Goal: Task Accomplishment & Management: Complete application form

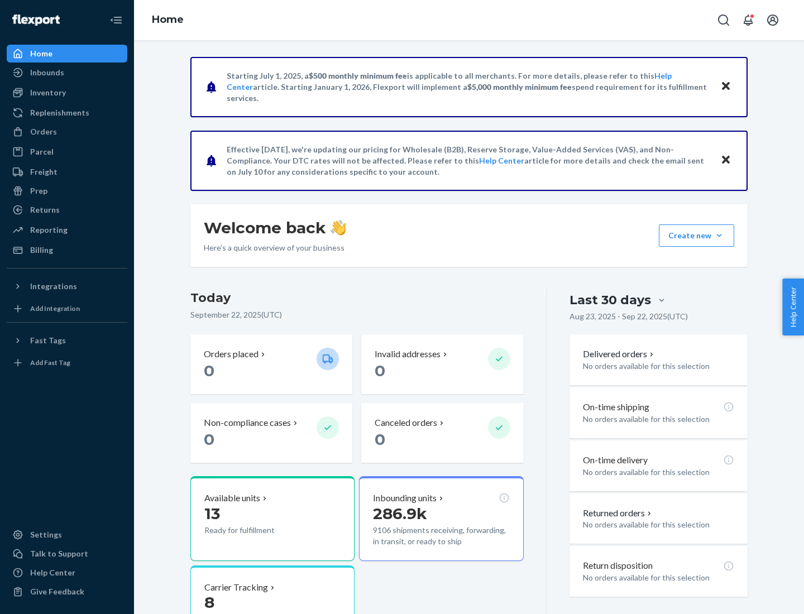
click at [719, 236] on button "Create new Create new inbound Create new order Create new product" at bounding box center [696, 235] width 75 height 22
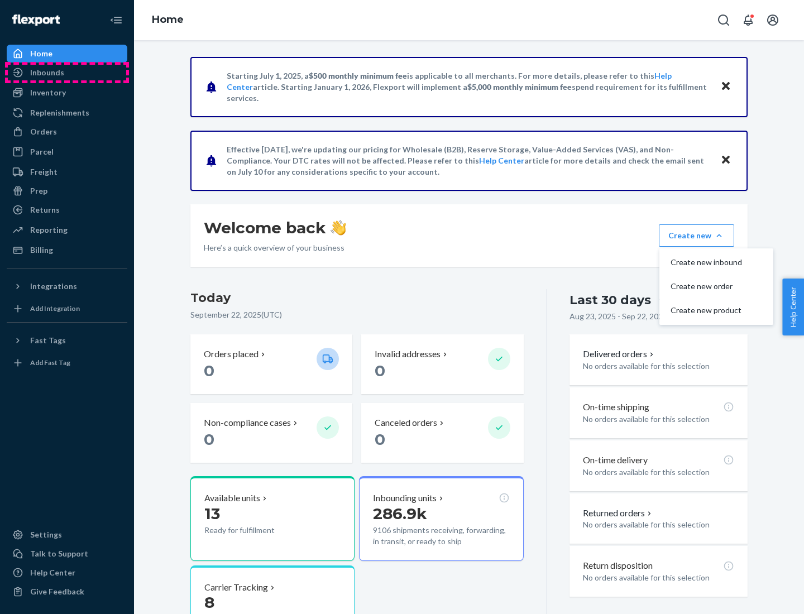
click at [67, 73] on div "Inbounds" at bounding box center [67, 73] width 118 height 16
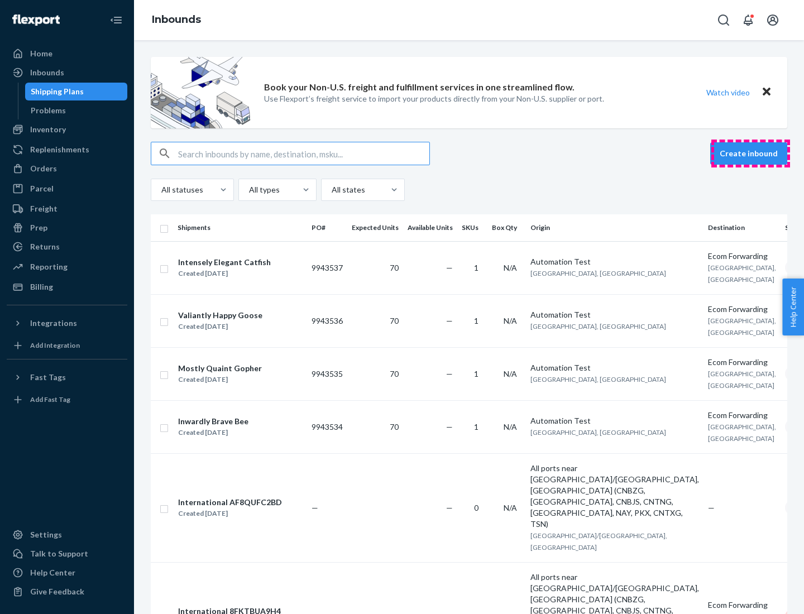
click at [750, 153] on button "Create inbound" at bounding box center [748, 153] width 77 height 22
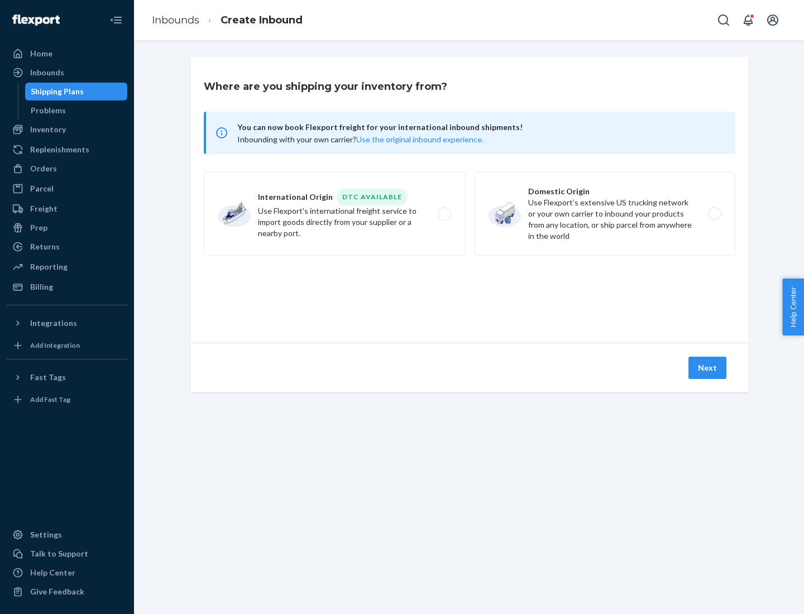
click at [604, 214] on label "Domestic Origin Use Flexport’s extensive US trucking network or your own carrie…" at bounding box center [604, 214] width 261 height 84
click at [714, 214] on input "Domestic Origin Use Flexport’s extensive US trucking network or your own carrie…" at bounding box center [717, 213] width 7 height 7
radio input "true"
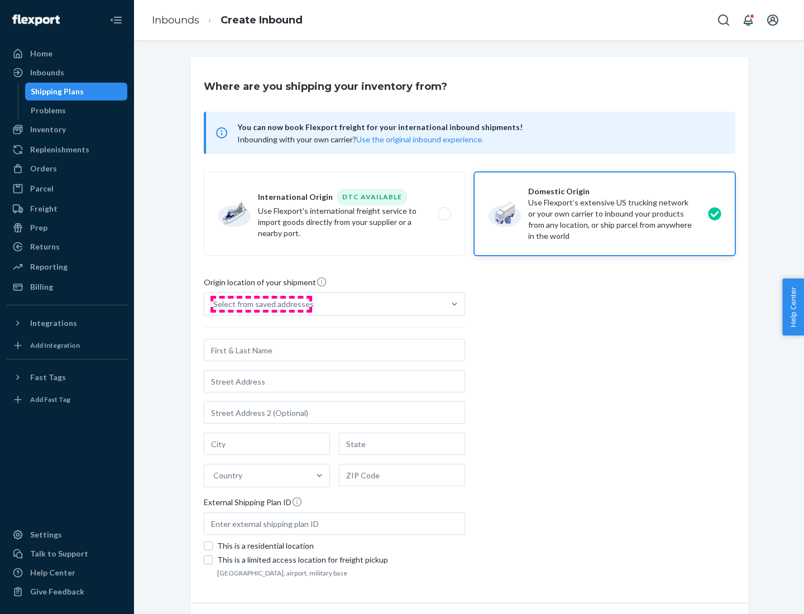
click at [261, 304] on div "Select from saved addresses" at bounding box center [263, 304] width 100 height 11
click at [214, 304] on input "Select from saved addresses" at bounding box center [213, 304] width 1 height 11
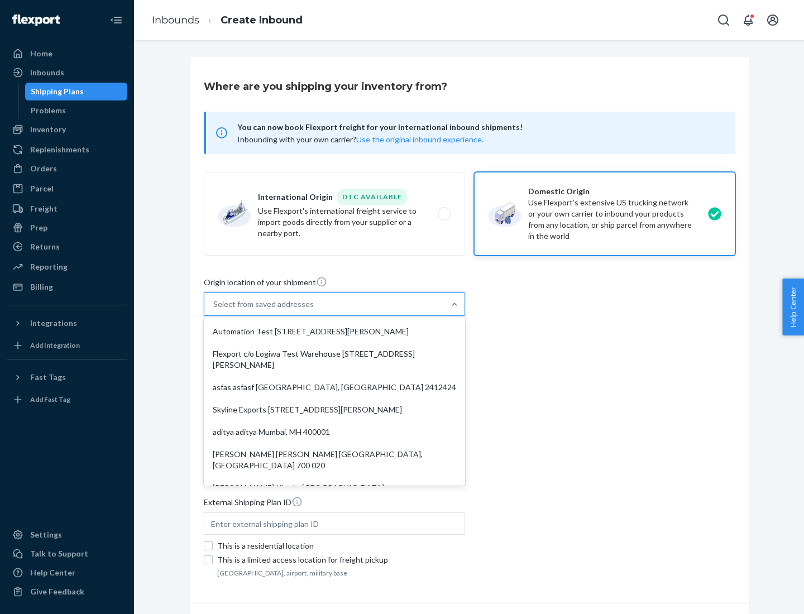
scroll to position [4, 0]
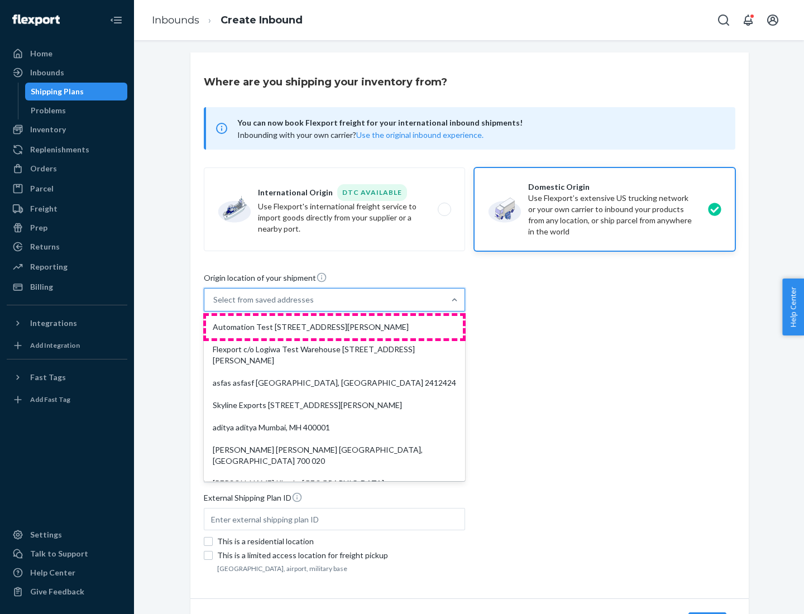
click at [334, 327] on div "Automation Test [STREET_ADDRESS][PERSON_NAME]" at bounding box center [334, 327] width 257 height 22
click at [214, 305] on input "option Automation Test [STREET_ADDRESS][PERSON_NAME]. 9 results available. Use …" at bounding box center [213, 299] width 1 height 11
type input "Automation Test"
type input "9th Floor"
type input "[GEOGRAPHIC_DATA]"
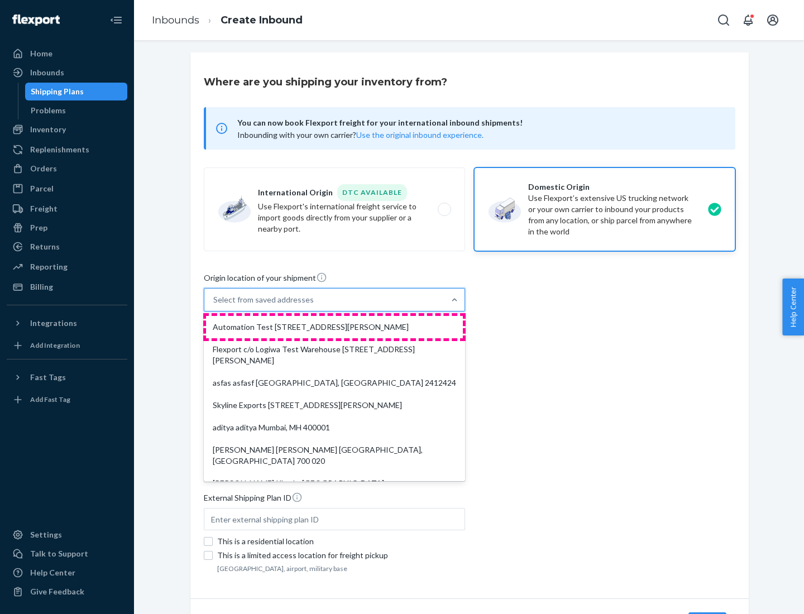
type input "CA"
type input "94104"
type input "[STREET_ADDRESS][PERSON_NAME]"
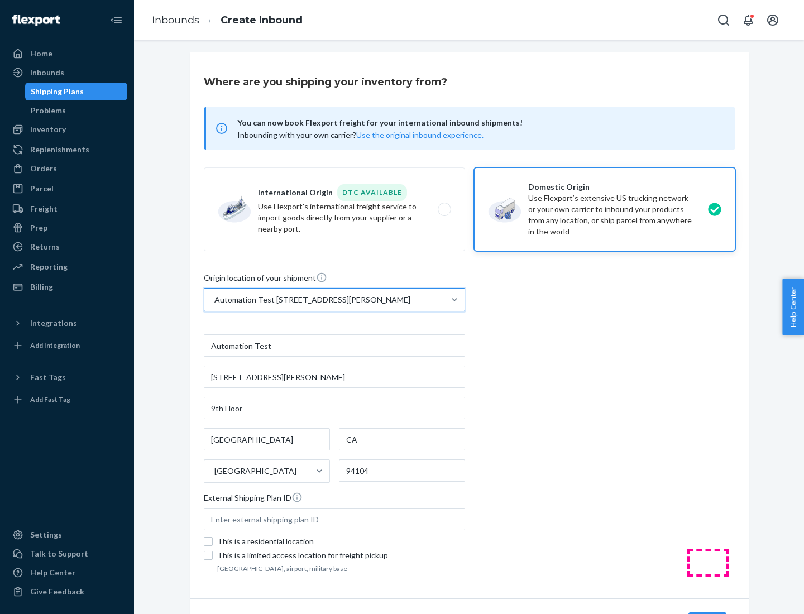
scroll to position [65, 0]
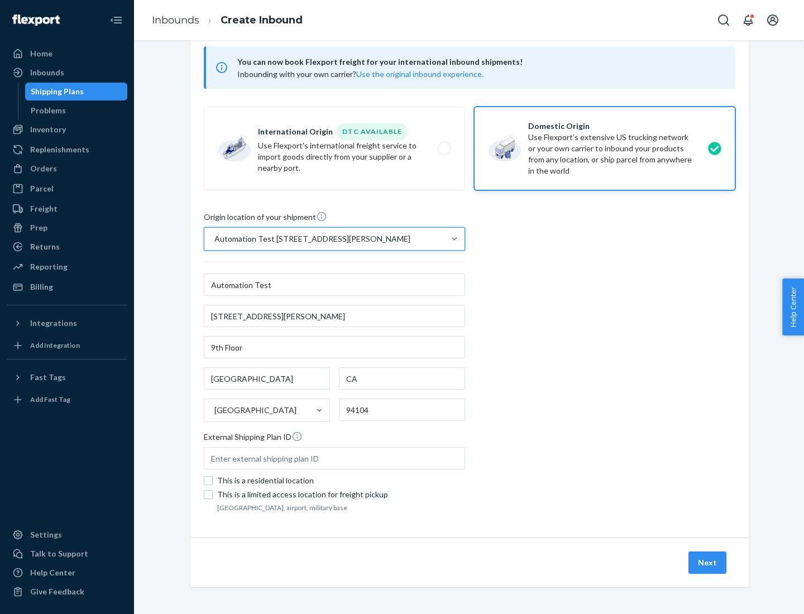
click at [708, 563] on button "Next" at bounding box center [707, 562] width 38 height 22
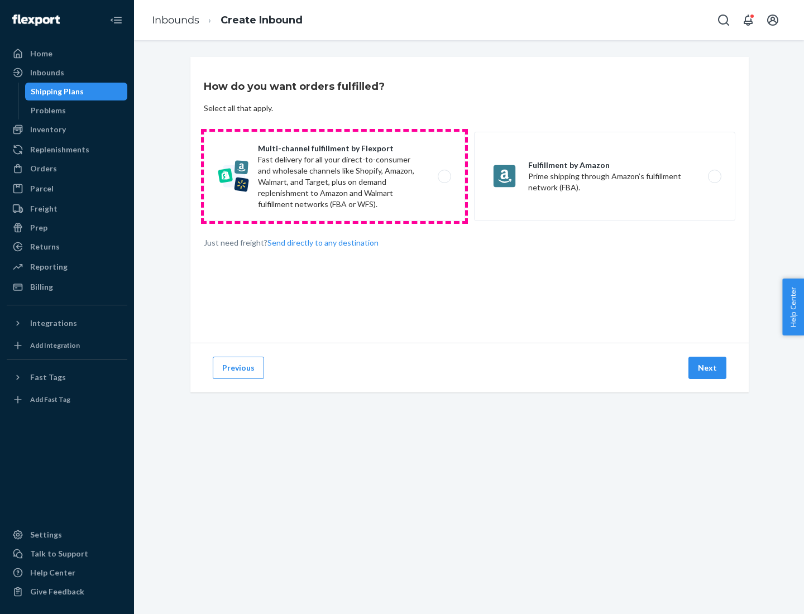
click at [334, 176] on label "Multi-channel fulfillment by Flexport Fast delivery for all your direct-to-cons…" at bounding box center [334, 176] width 261 height 89
click at [444, 176] on input "Multi-channel fulfillment by Flexport Fast delivery for all your direct-to-cons…" at bounding box center [447, 176] width 7 height 7
radio input "true"
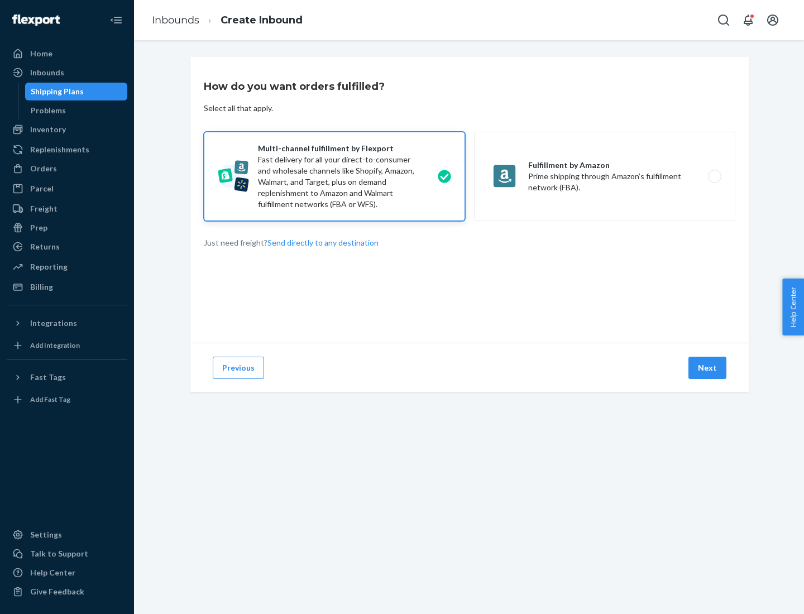
click at [708, 368] on button "Next" at bounding box center [707, 368] width 38 height 22
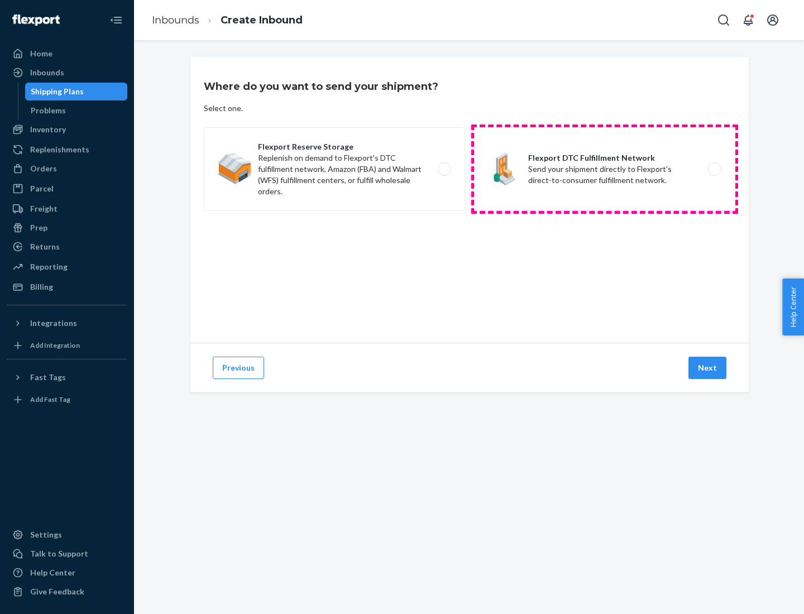
click at [604, 169] on label "Flexport DTC Fulfillment Network Send your shipment directly to Flexport's dire…" at bounding box center [604, 169] width 261 height 84
click at [714, 169] on input "Flexport DTC Fulfillment Network Send your shipment directly to Flexport's dire…" at bounding box center [717, 169] width 7 height 7
radio input "true"
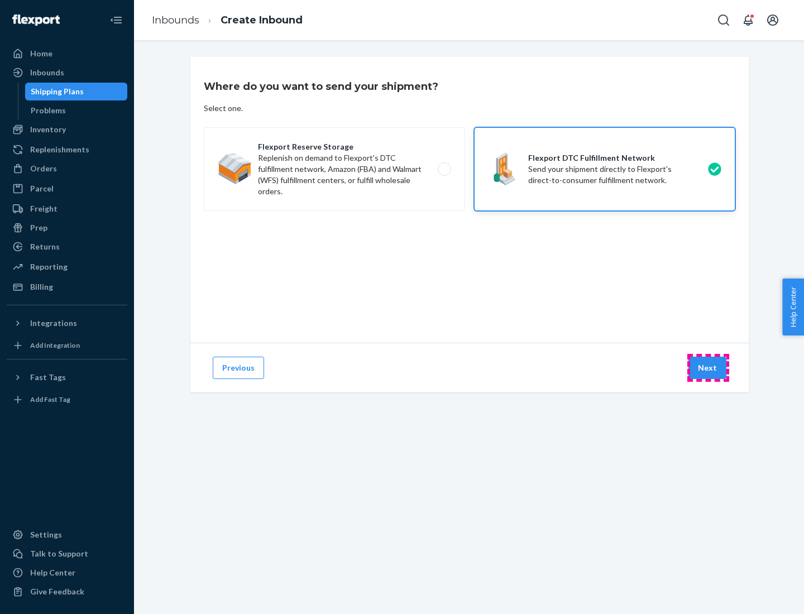
click at [708, 368] on button "Next" at bounding box center [707, 368] width 38 height 22
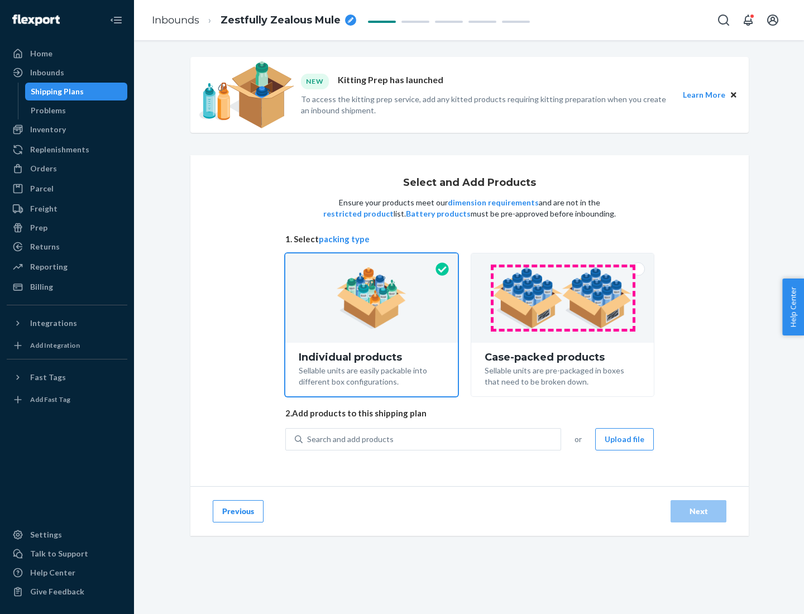
click at [563, 298] on img at bounding box center [562, 297] width 139 height 61
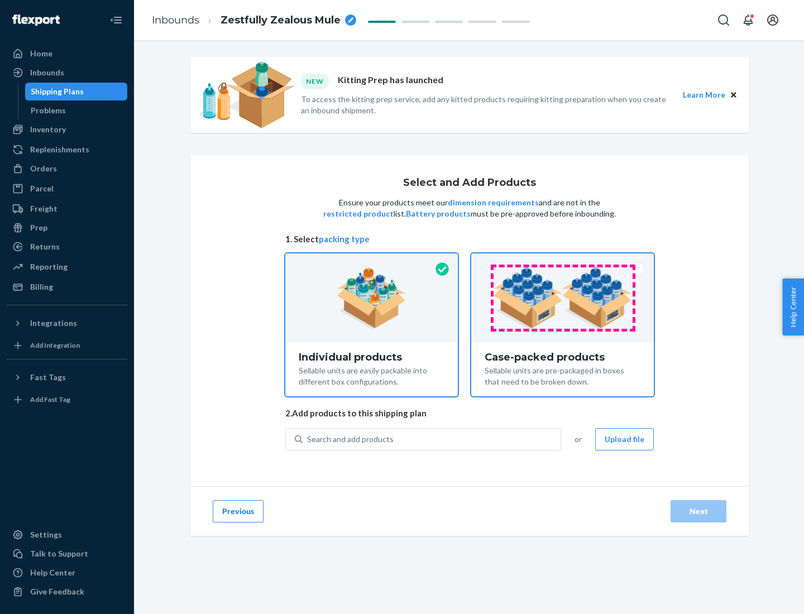
click at [563, 261] on input "Case-packed products Sellable units are pre-packaged in boxes that need to be b…" at bounding box center [562, 256] width 7 height 7
radio input "true"
radio input "false"
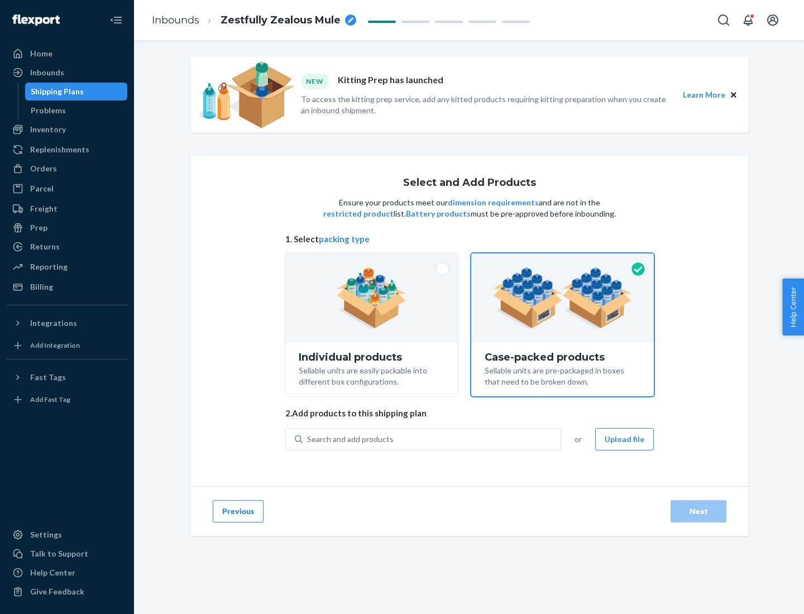
click at [432, 439] on div "Search and add products" at bounding box center [432, 439] width 258 height 20
click at [308, 439] on input "Search and add products" at bounding box center [307, 439] width 1 height 11
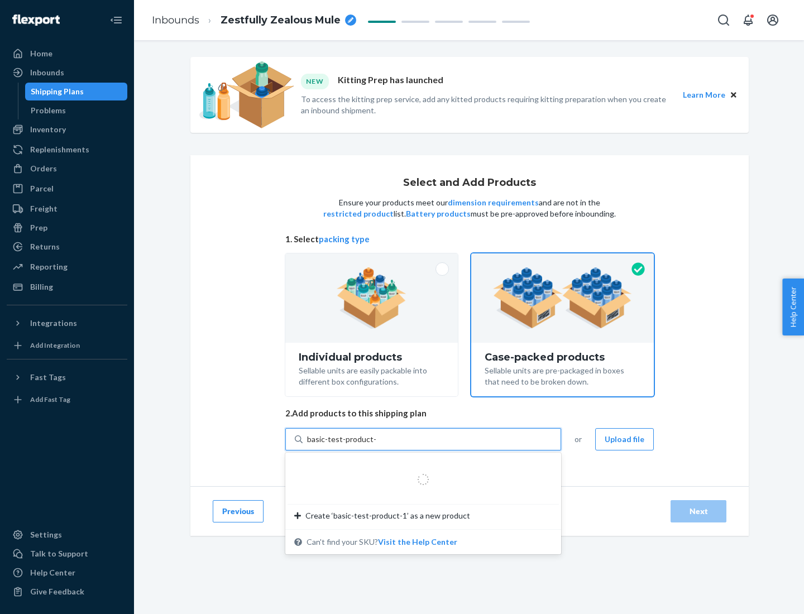
type input "basic-test-product-1"
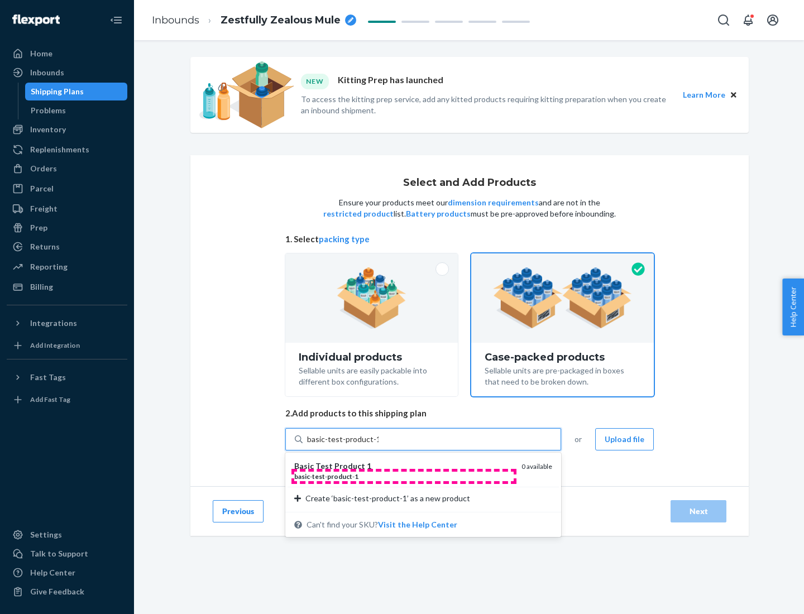
click at [404, 476] on div "basic - test - product - 1" at bounding box center [403, 476] width 218 height 9
click at [378, 445] on input "basic-test-product-1" at bounding box center [342, 439] width 71 height 11
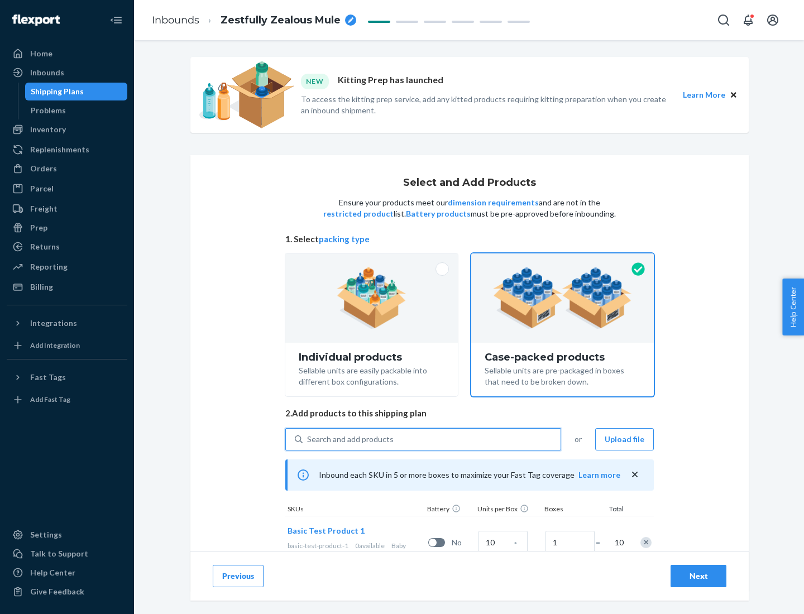
scroll to position [40, 0]
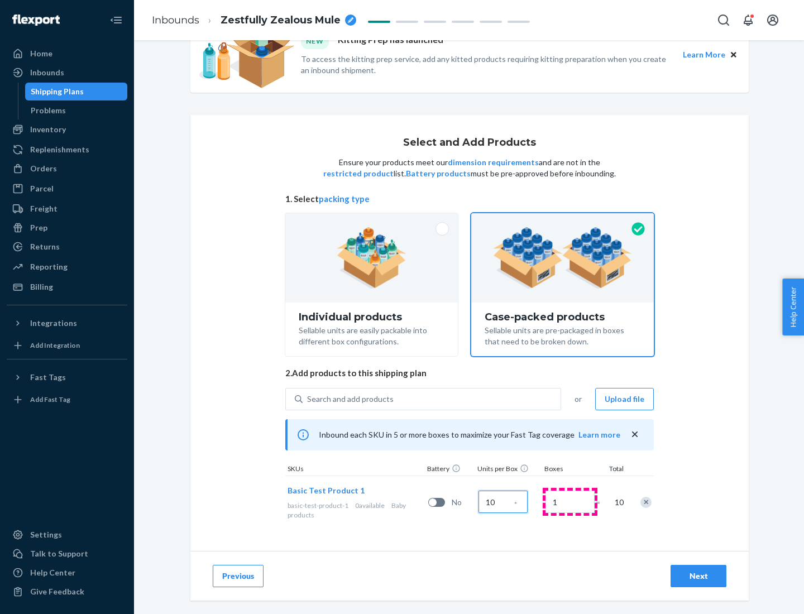
type input "10"
type input "7"
click at [698, 576] on div "Next" at bounding box center [698, 575] width 37 height 11
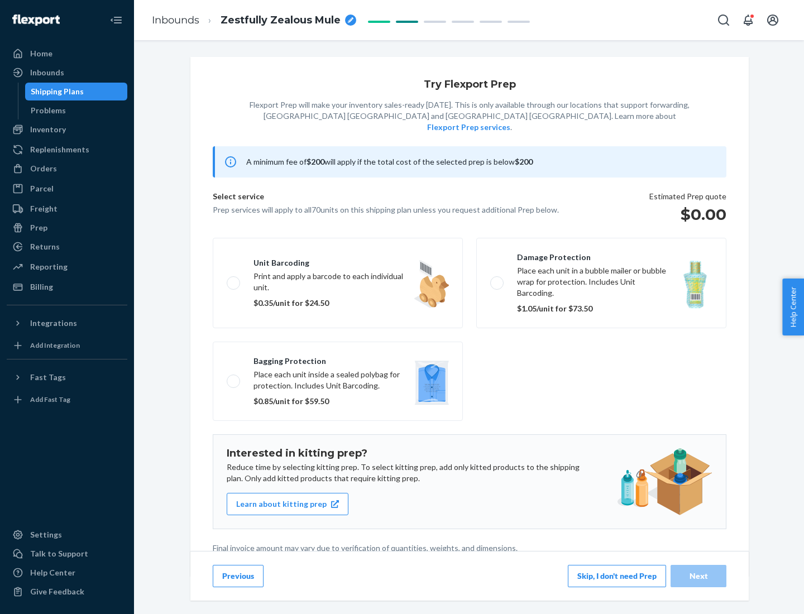
scroll to position [3, 0]
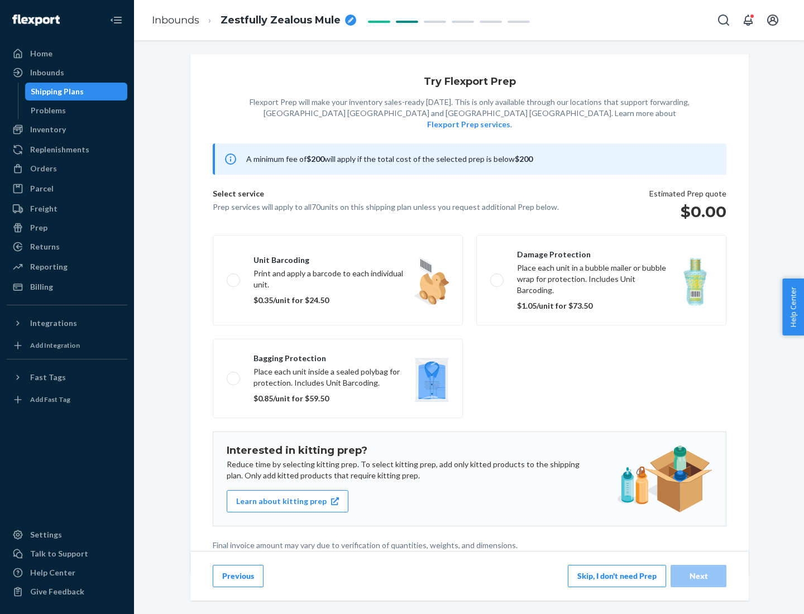
click at [338, 356] on label "Bagging protection Place each unit inside a sealed polybag for protection. Incl…" at bounding box center [338, 378] width 250 height 79
click at [234, 375] on input "Bagging protection Place each unit inside a sealed polybag for protection. Incl…" at bounding box center [230, 378] width 7 height 7
checkbox input "true"
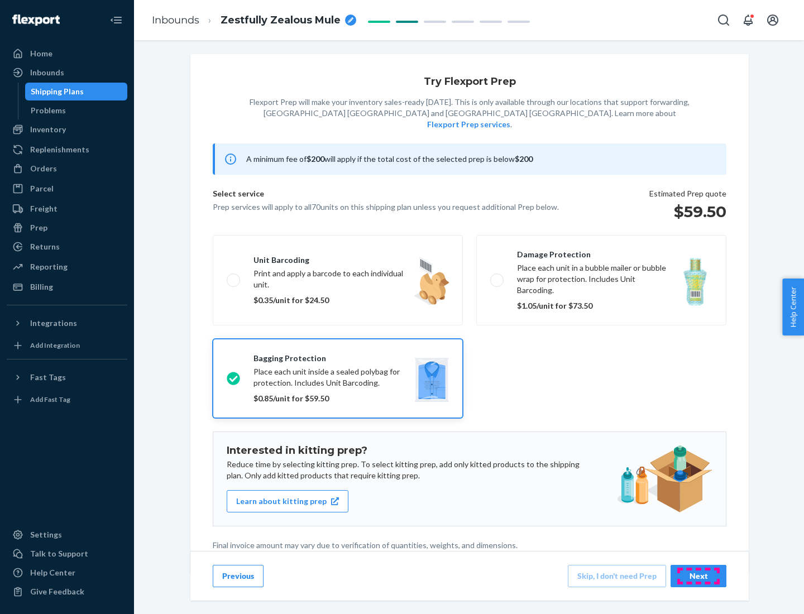
click at [698, 575] on div "Next" at bounding box center [698, 575] width 37 height 11
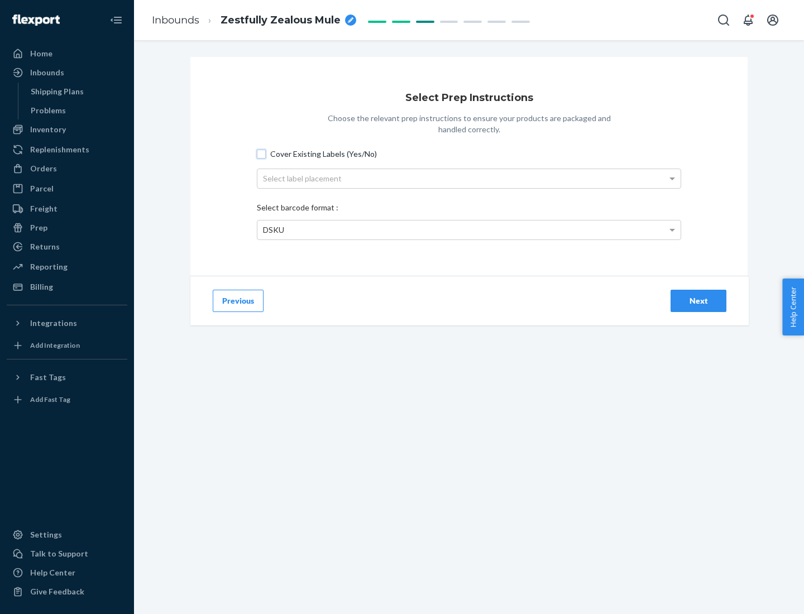
click at [261, 153] on input "Cover Existing Labels (Yes/No)" at bounding box center [261, 154] width 9 height 9
checkbox input "true"
click at [469, 178] on div "Select label placement" at bounding box center [468, 178] width 423 height 19
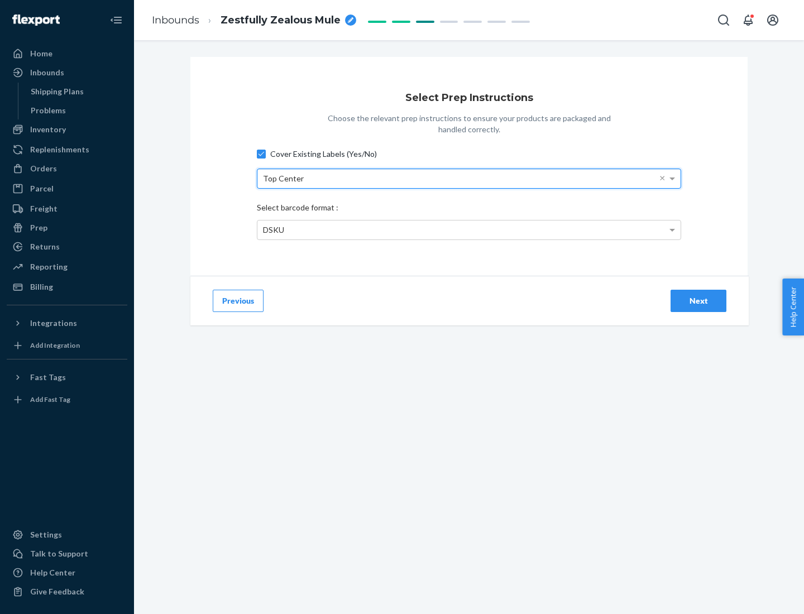
click at [469, 229] on div "DSKU" at bounding box center [468, 229] width 423 height 19
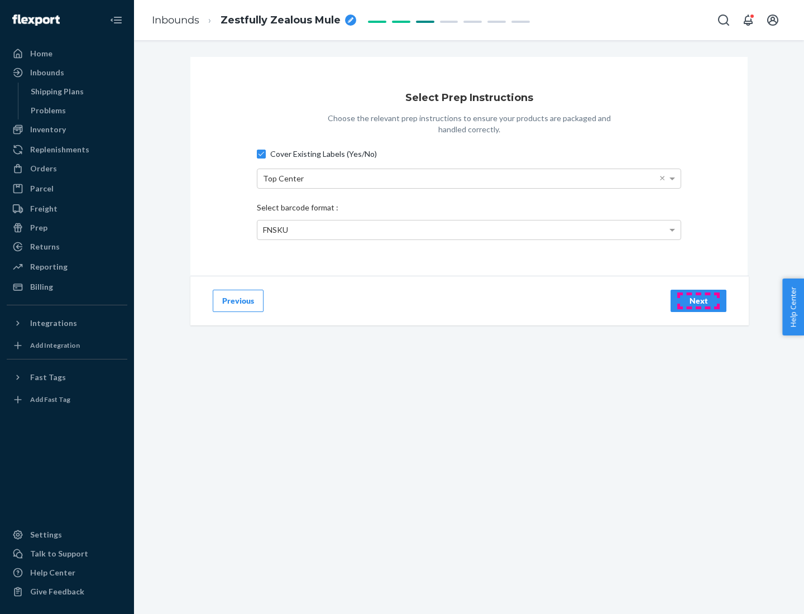
click at [698, 300] on div "Next" at bounding box center [698, 300] width 37 height 11
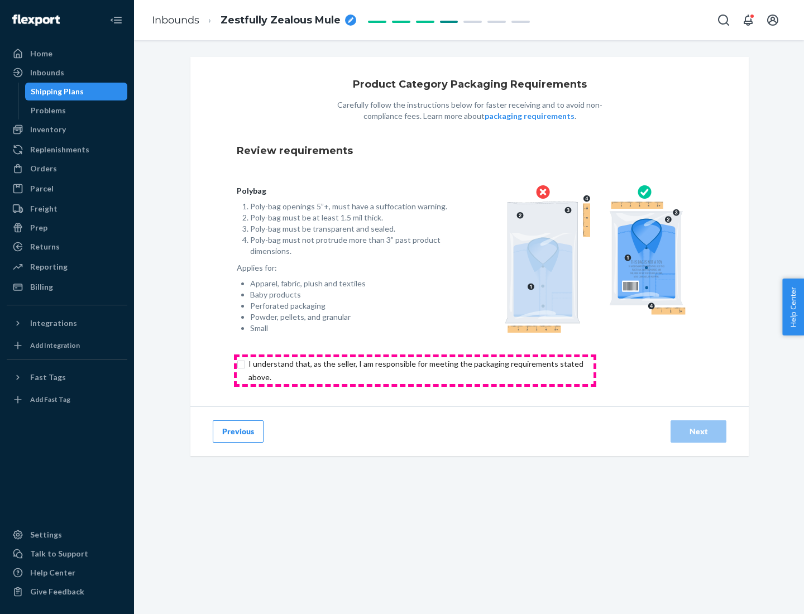
click at [415, 370] on input "checkbox" at bounding box center [422, 370] width 371 height 27
checkbox input "true"
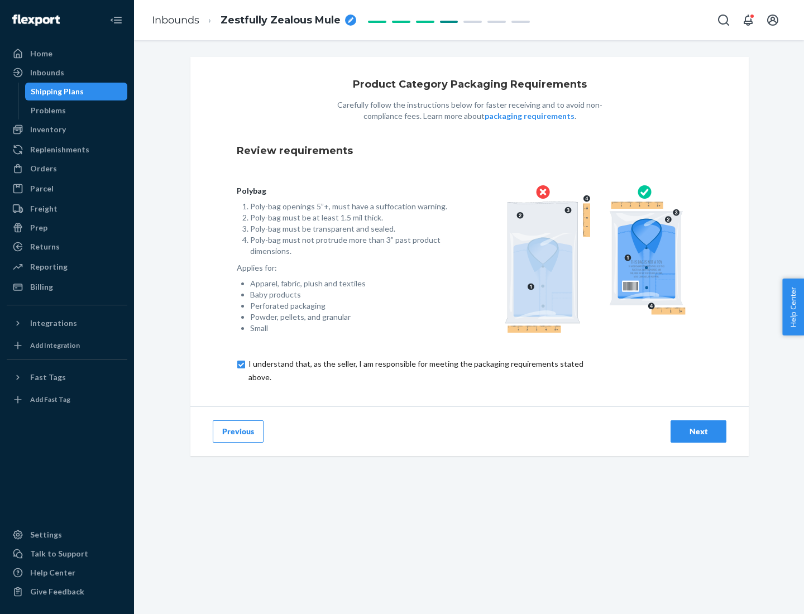
click at [698, 431] on div "Next" at bounding box center [698, 431] width 37 height 11
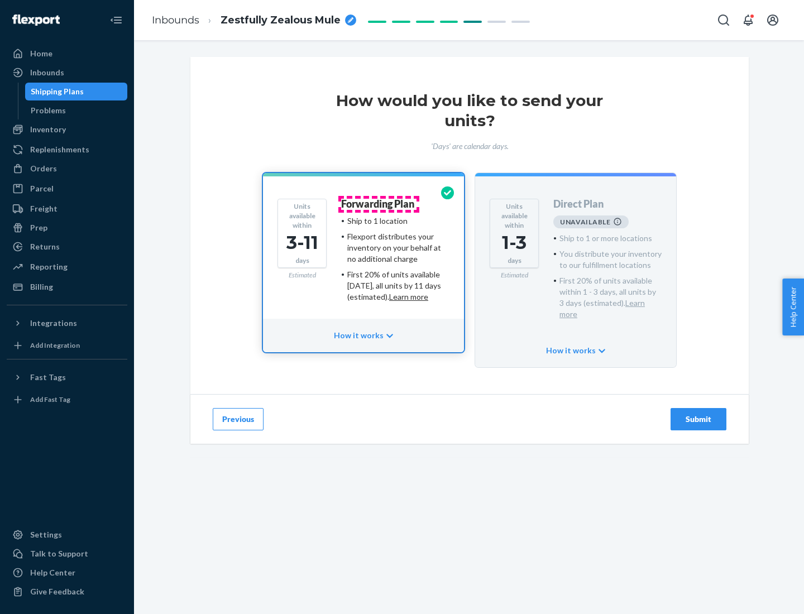
click at [378, 204] on h4 "Forwarding Plan" at bounding box center [377, 204] width 73 height 11
click at [698, 414] on div "Submit" at bounding box center [698, 419] width 37 height 11
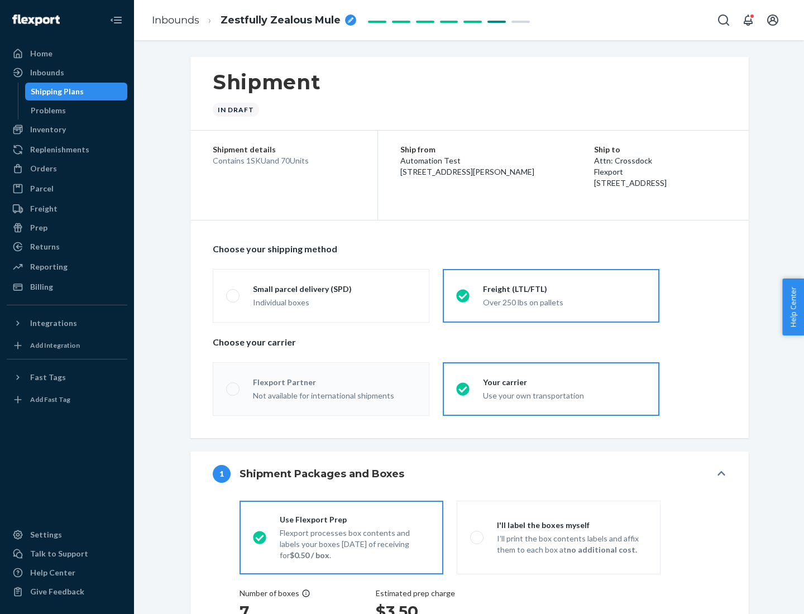
radio input "true"
radio input "false"
radio input "true"
radio input "false"
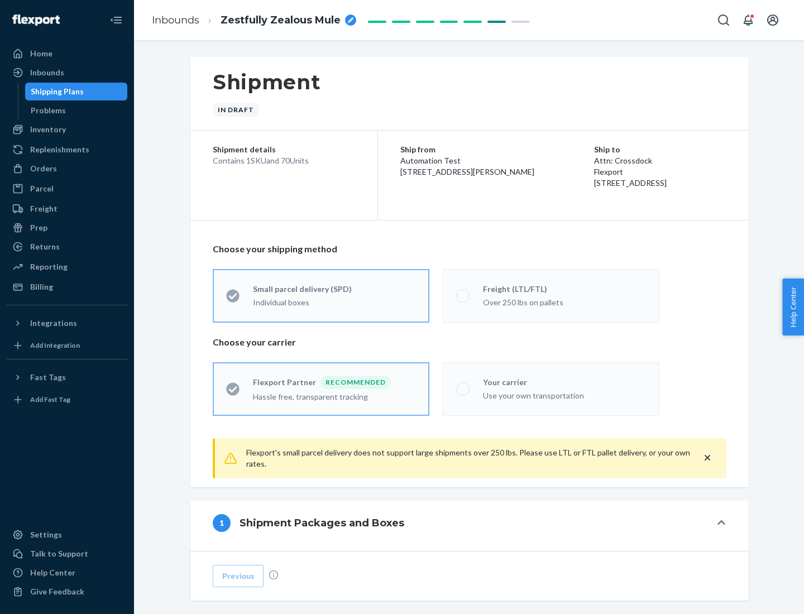
click at [551, 295] on div "Over 250 lbs on pallets" at bounding box center [564, 301] width 163 height 13
click at [463, 295] on input "Freight (LTL/FTL) Over 250 lbs on pallets" at bounding box center [459, 295] width 7 height 7
radio input "true"
radio input "false"
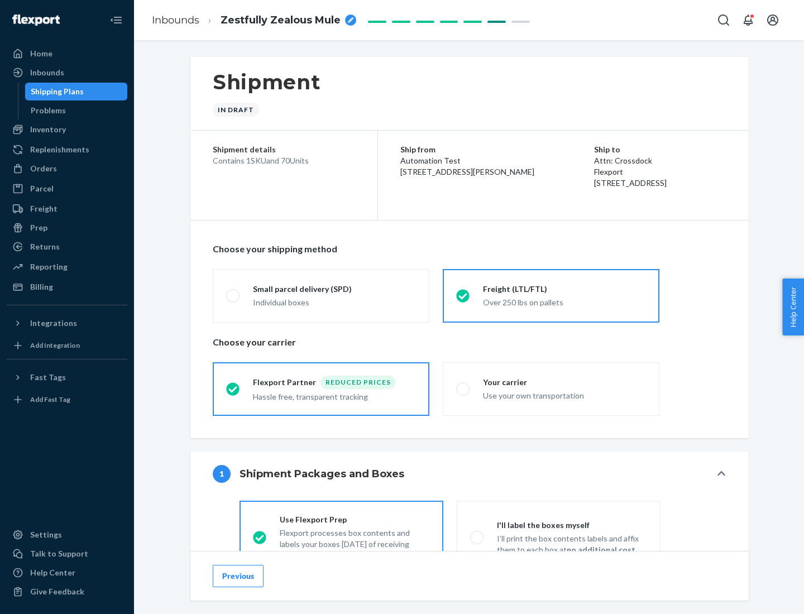
scroll to position [62, 0]
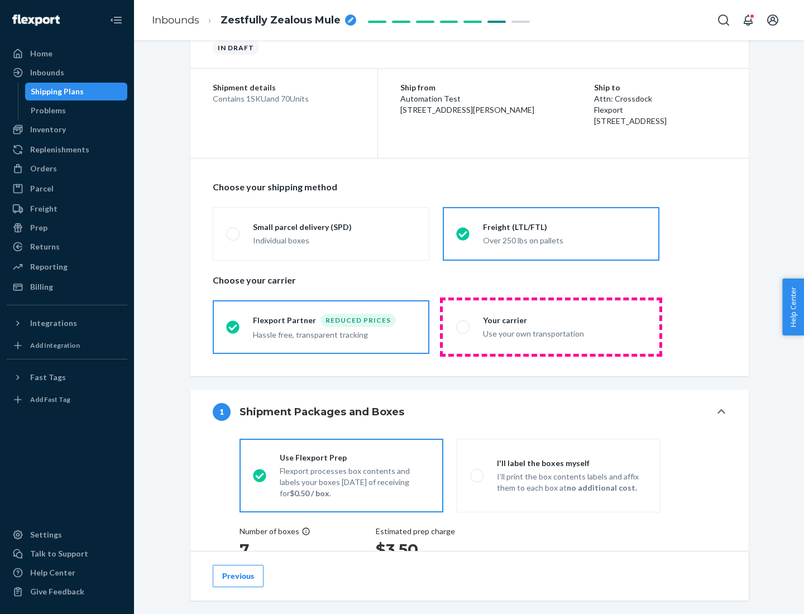
click at [551, 327] on div "Use your own transportation" at bounding box center [564, 332] width 163 height 13
click at [463, 327] on input "Your carrier Use your own transportation" at bounding box center [459, 326] width 7 height 7
radio input "true"
radio input "false"
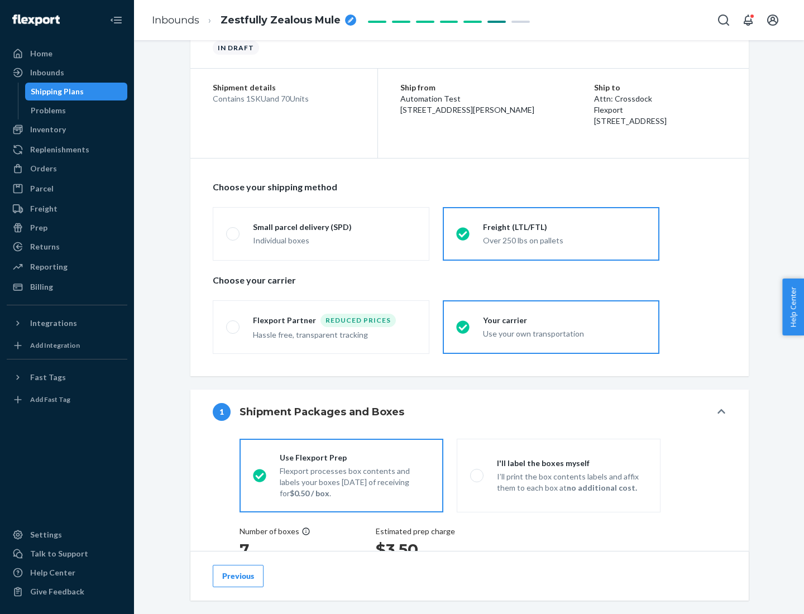
scroll to position [210, 0]
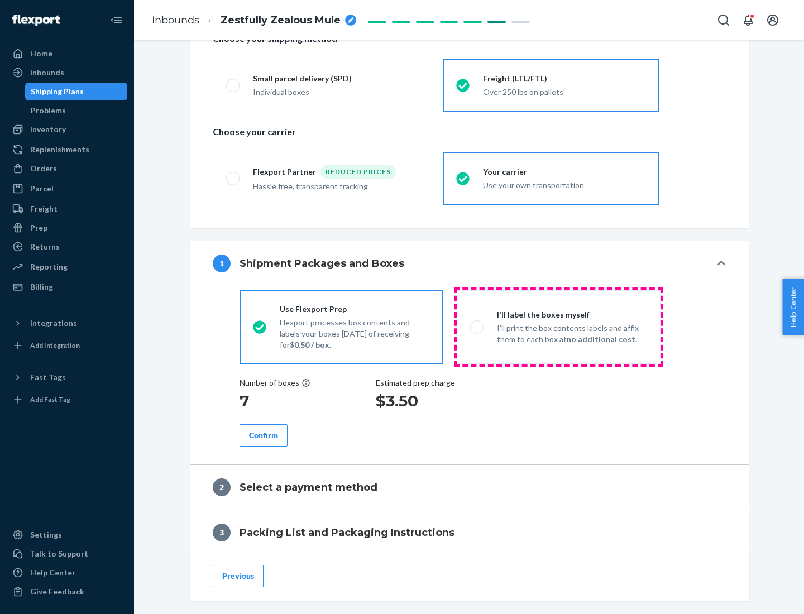
click at [558, 327] on p "I’ll print the box contents labels and affix them to each box at no additional …" at bounding box center [572, 334] width 150 height 22
click at [477, 327] on input "I'll label the boxes myself I’ll print the box contents labels and affix them t…" at bounding box center [473, 326] width 7 height 7
radio input "true"
radio input "false"
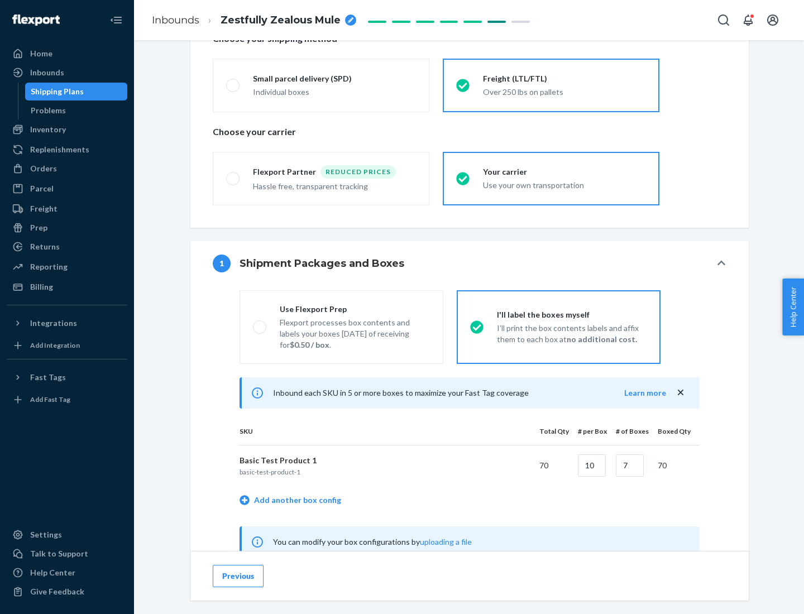
scroll to position [349, 0]
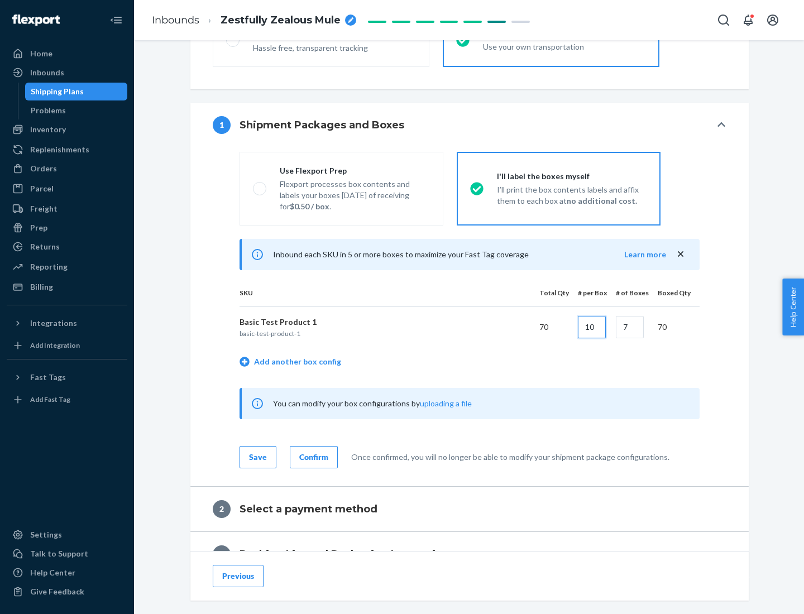
type input "10"
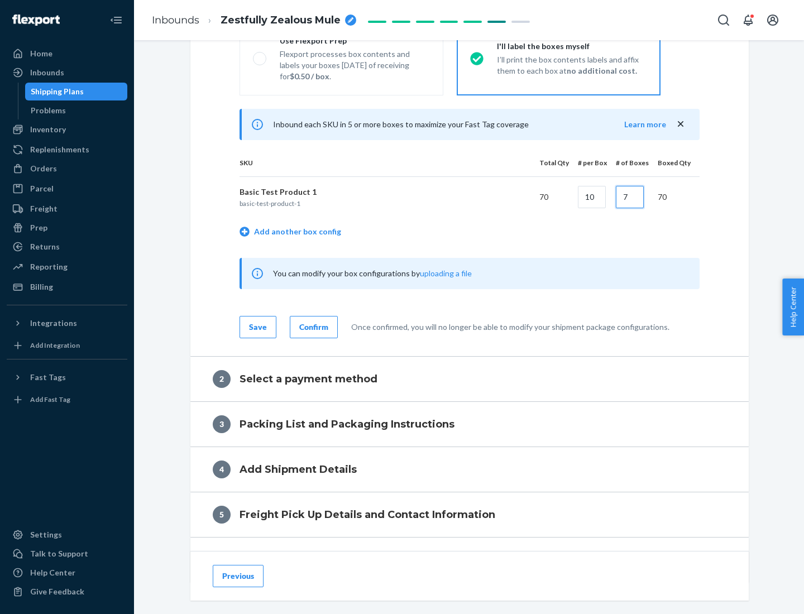
type input "7"
click at [312, 327] on div "Confirm" at bounding box center [313, 326] width 29 height 11
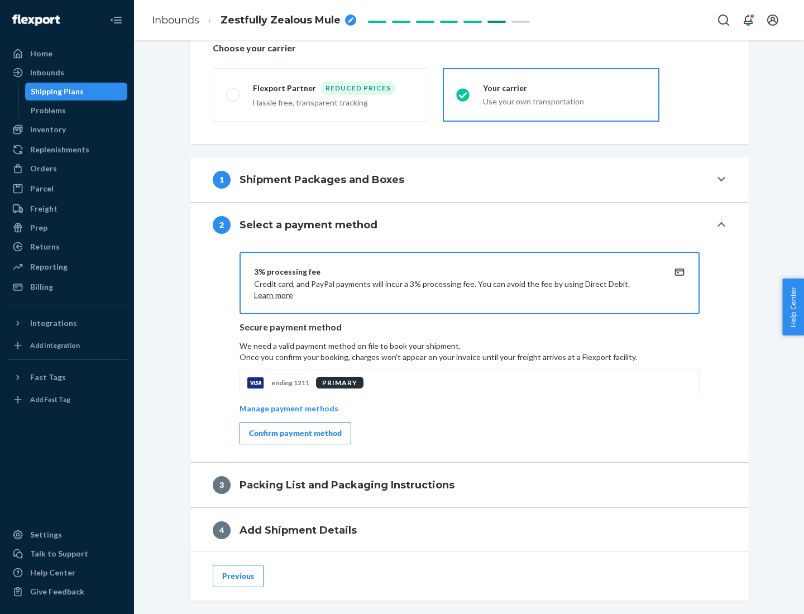
scroll to position [400, 0]
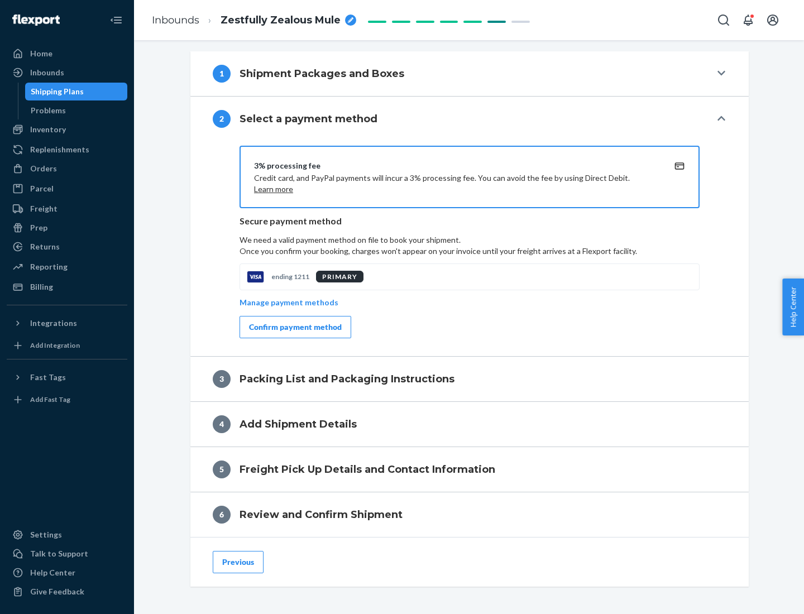
click at [294, 327] on div "Confirm payment method" at bounding box center [295, 326] width 93 height 11
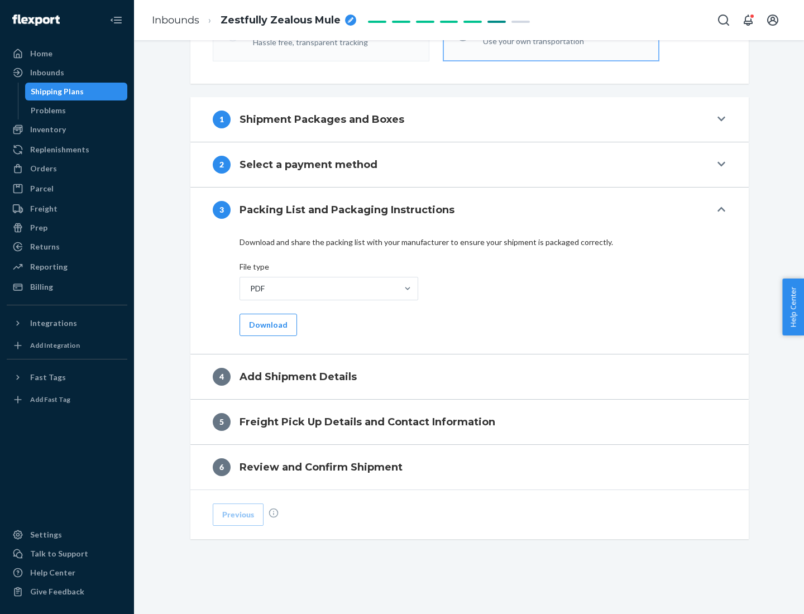
scroll to position [352, 0]
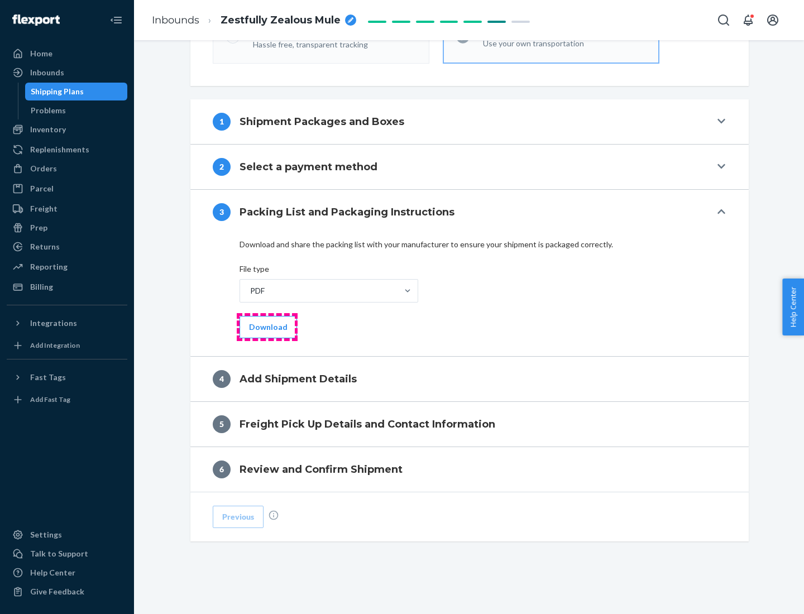
click at [267, 327] on button "Download" at bounding box center [267, 327] width 57 height 22
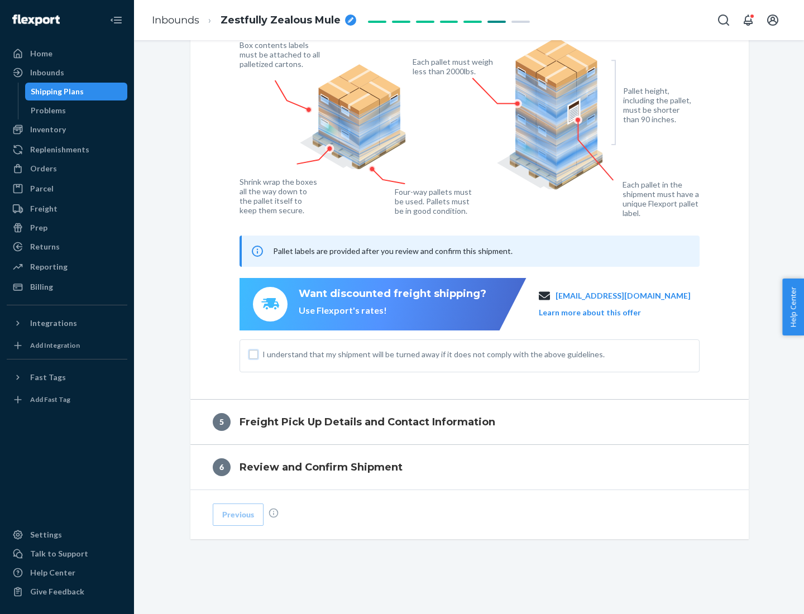
click at [253, 354] on input "I understand that my shipment will be turned away if it does not comply with th…" at bounding box center [253, 354] width 9 height 9
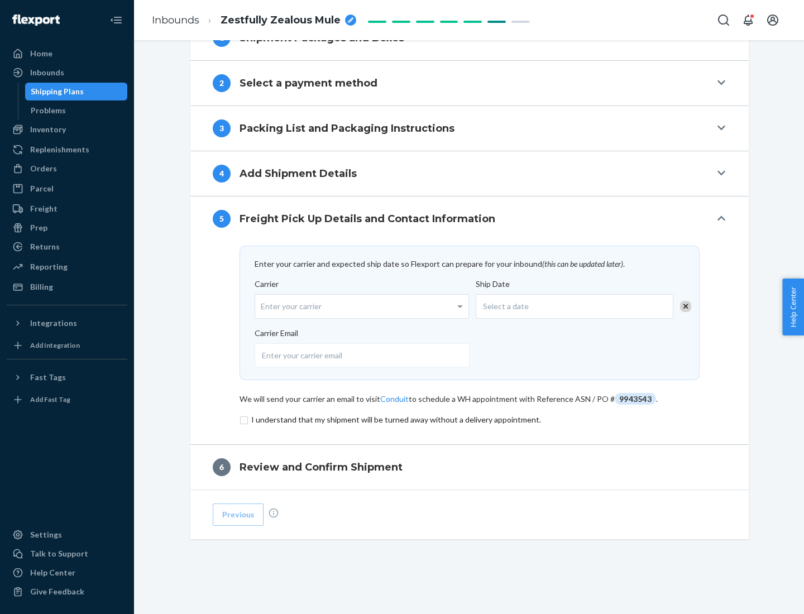
scroll to position [436, 0]
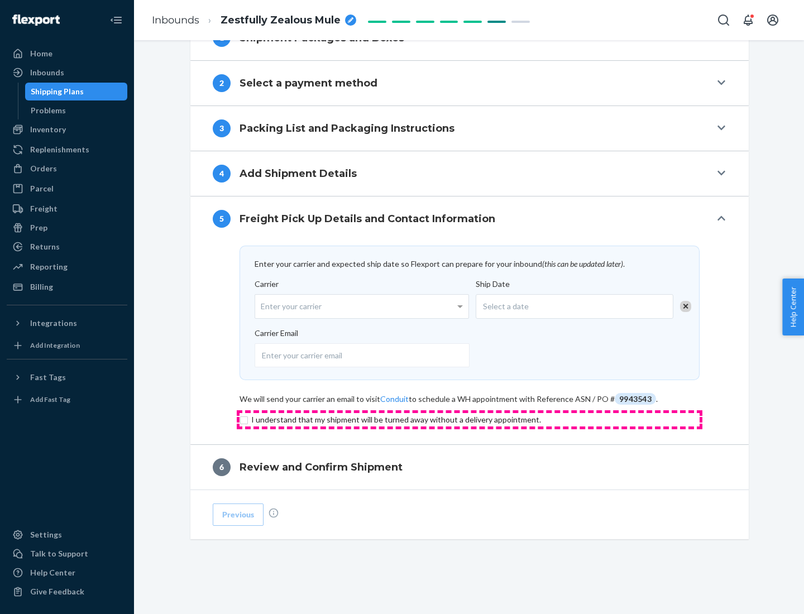
click at [469, 419] on input "checkbox" at bounding box center [469, 419] width 460 height 13
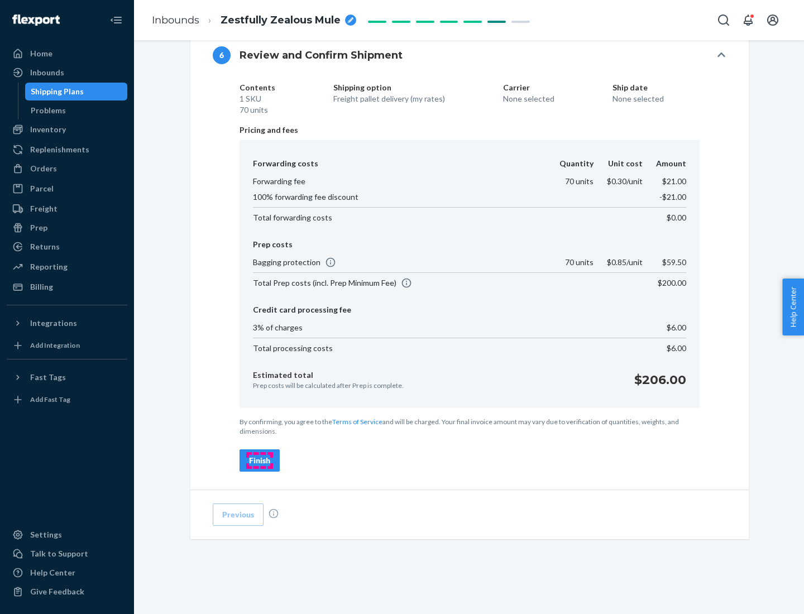
click at [260, 460] on div "Finish" at bounding box center [259, 460] width 21 height 11
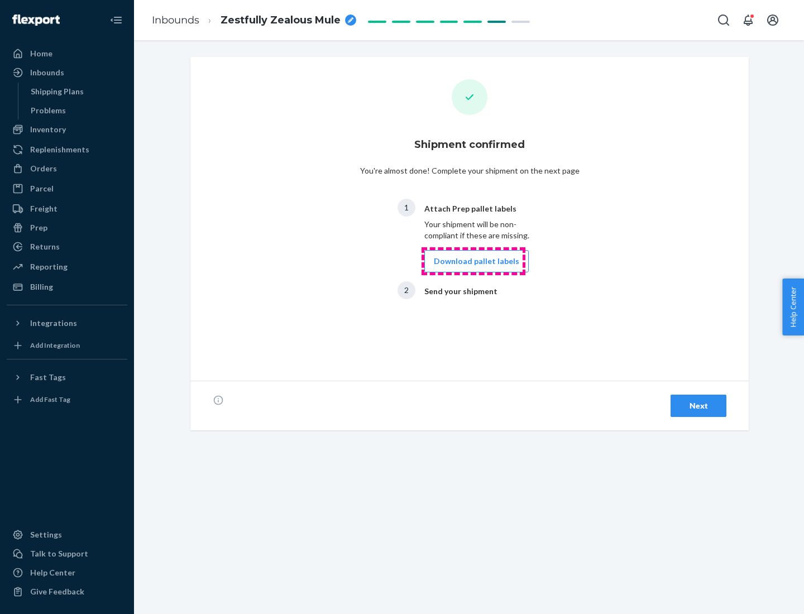
click at [473, 261] on button "Download pallet labels" at bounding box center [476, 261] width 104 height 22
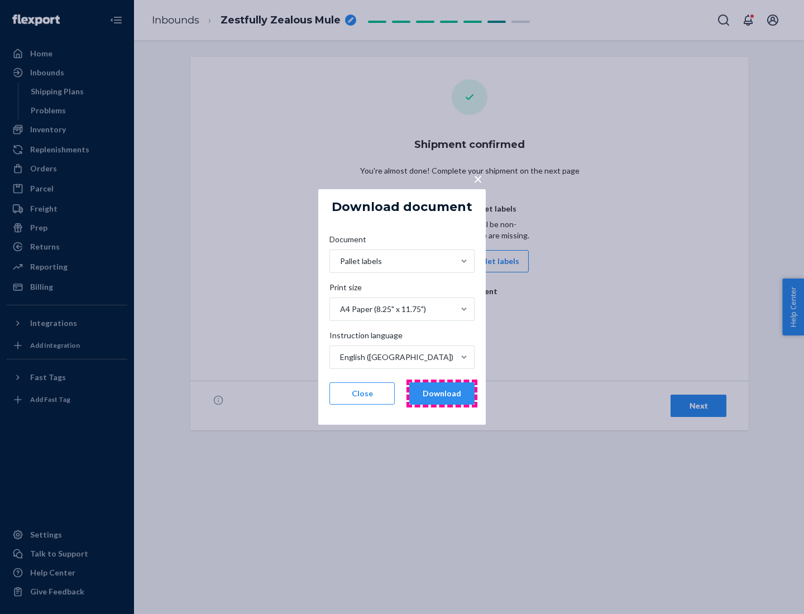
click at [441, 393] on button "Download" at bounding box center [441, 393] width 65 height 22
click at [477, 178] on span "×" at bounding box center [477, 178] width 9 height 19
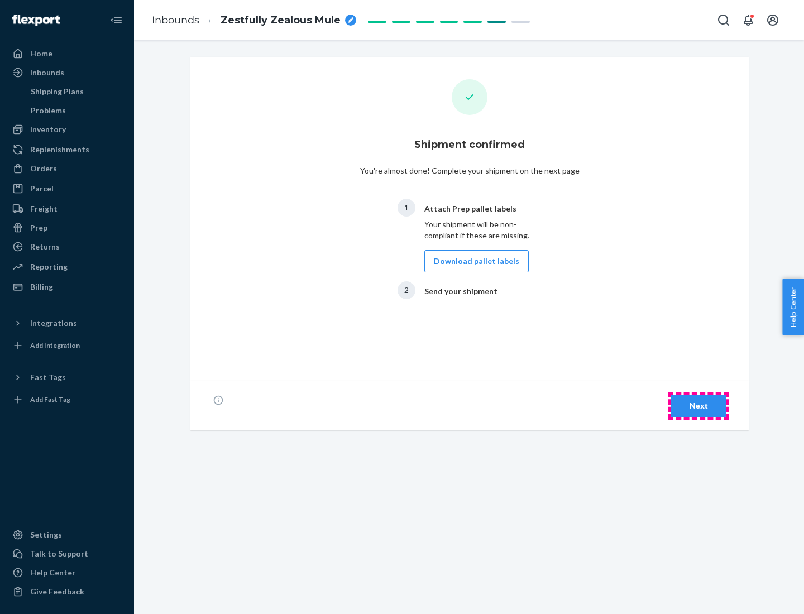
click at [698, 406] on div "Next" at bounding box center [698, 405] width 37 height 11
